Goal: Transaction & Acquisition: Purchase product/service

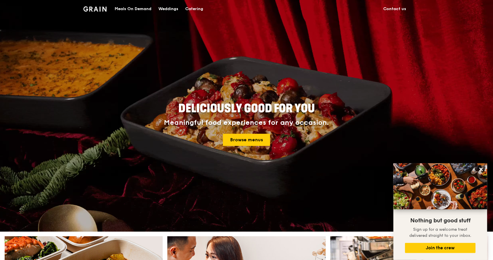
click at [196, 9] on div "Catering" at bounding box center [194, 8] width 18 height 17
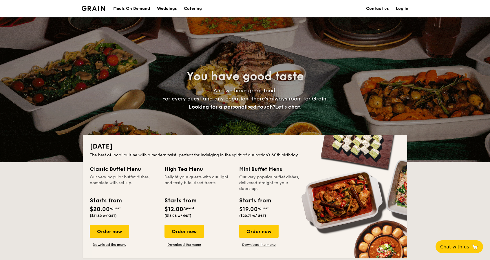
click at [142, 9] on div "Meals On Demand" at bounding box center [131, 8] width 37 height 17
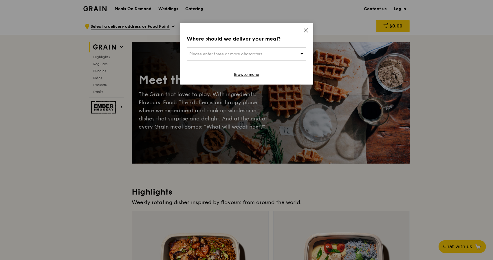
click at [305, 31] on icon at bounding box center [306, 30] width 5 height 5
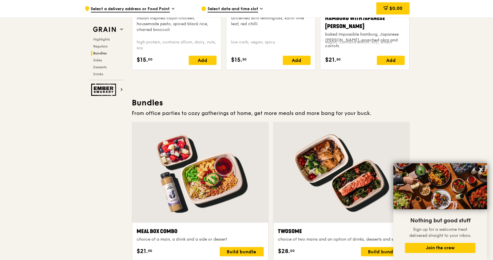
scroll to position [878, 0]
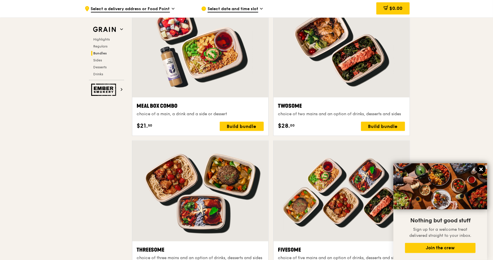
click at [481, 168] on icon at bounding box center [481, 169] width 5 height 5
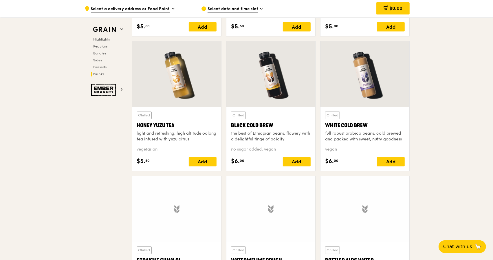
scroll to position [2253, 0]
